Goal: Check status: Check status

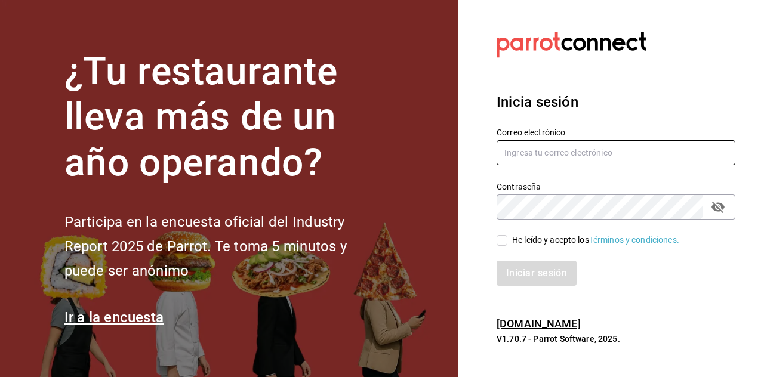
click at [548, 165] on input "text" at bounding box center [616, 152] width 239 height 25
type input "Dddmaciel@gmail.com"
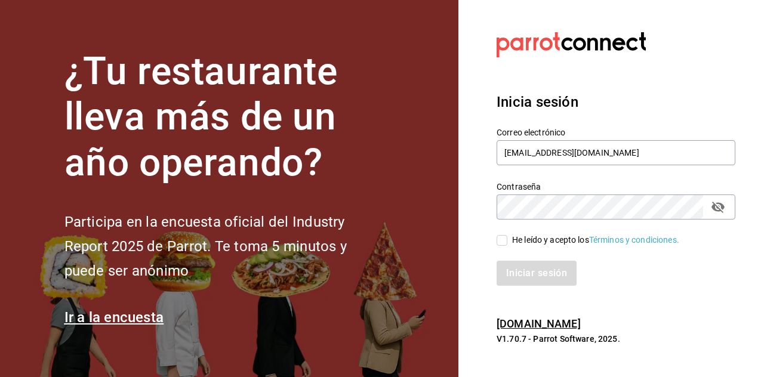
click at [498, 246] on input "He leído y acepto los Términos y condiciones." at bounding box center [502, 240] width 11 height 11
checkbox input "true"
click at [526, 286] on button "Iniciar sesión" at bounding box center [537, 273] width 81 height 25
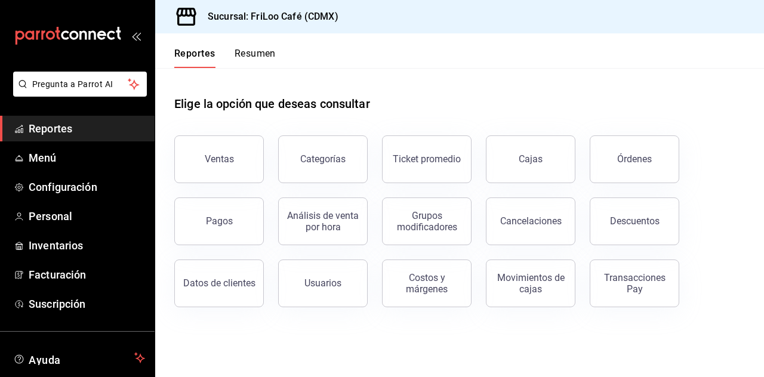
click at [542, 282] on div "Movimientos de cajas" at bounding box center [531, 283] width 74 height 23
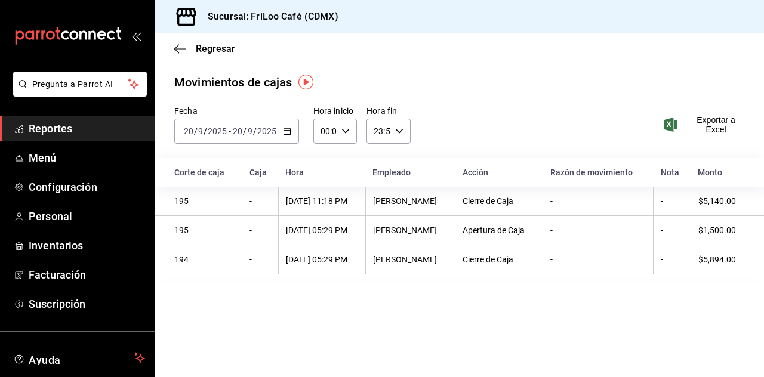
click at [490, 209] on th "Cierre de Caja" at bounding box center [499, 201] width 88 height 29
click at [724, 208] on th "$5,140.00" at bounding box center [726, 201] width 73 height 29
click at [196, 204] on div "195" at bounding box center [204, 201] width 60 height 10
click at [183, 210] on th "195" at bounding box center [198, 201] width 87 height 29
click at [396, 206] on th "[PERSON_NAME]" at bounding box center [410, 201] width 90 height 29
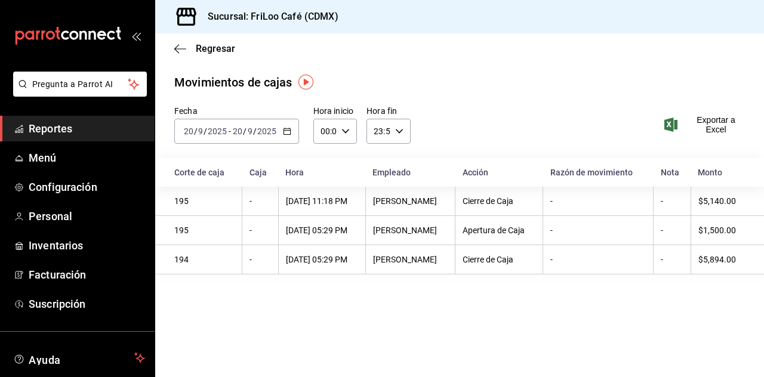
click at [319, 204] on div "[DATE] 11:18 PM" at bounding box center [322, 201] width 72 height 10
click at [473, 202] on div "Cierre de Caja" at bounding box center [499, 201] width 73 height 10
click at [492, 202] on div "Cierre de Caja" at bounding box center [499, 201] width 73 height 10
click at [636, 209] on th "-" at bounding box center [598, 201] width 110 height 29
click at [178, 53] on icon "button" at bounding box center [180, 49] width 12 height 11
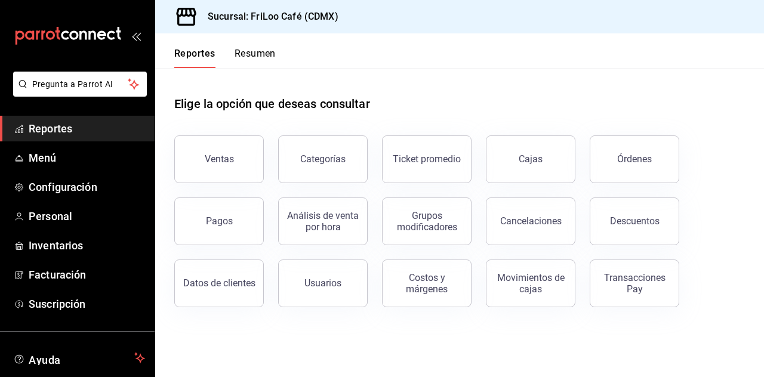
click at [531, 149] on link "Cajas" at bounding box center [531, 159] width 90 height 48
